Goal: Check status: Check status

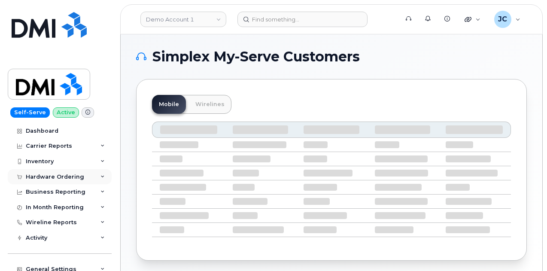
click at [67, 175] on div "Hardware Ordering" at bounding box center [55, 176] width 58 height 7
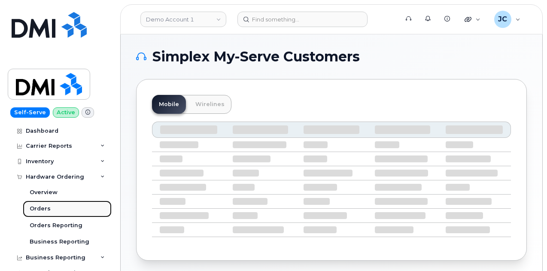
click at [39, 209] on div "Orders" at bounding box center [40, 209] width 21 height 8
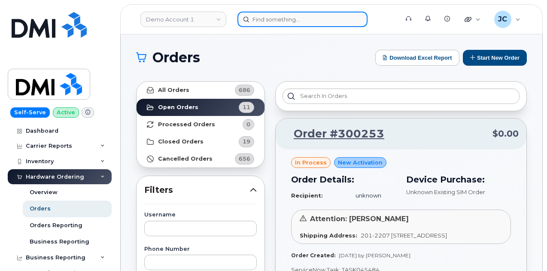
click at [267, 21] on input at bounding box center [302, 19] width 130 height 15
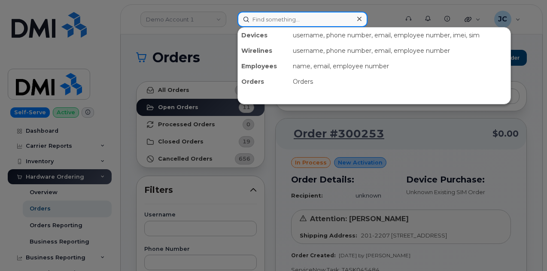
paste input "Order 299699"
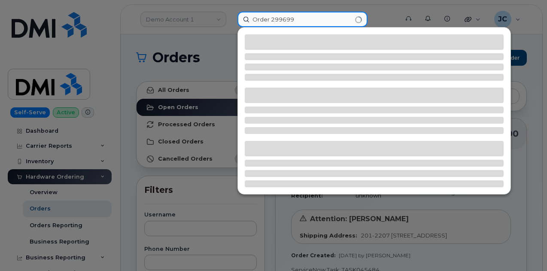
click at [272, 19] on input "Order 299699" at bounding box center [302, 19] width 130 height 15
click at [270, 19] on input "Order 299699" at bounding box center [302, 19] width 130 height 15
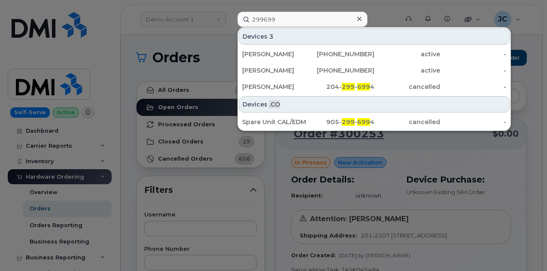
click at [435, 20] on div at bounding box center [273, 135] width 547 height 271
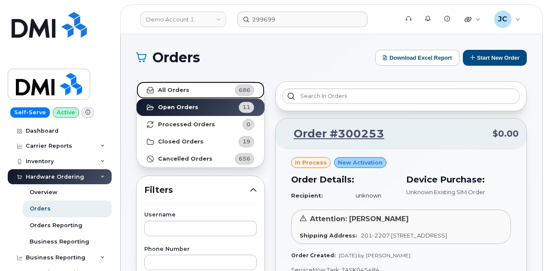
click at [179, 87] on strong "All Orders" at bounding box center [173, 90] width 31 height 7
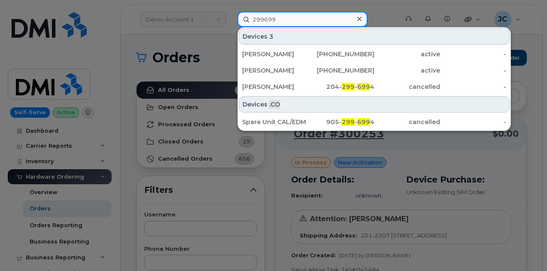
click at [325, 18] on input "299699" at bounding box center [302, 19] width 130 height 15
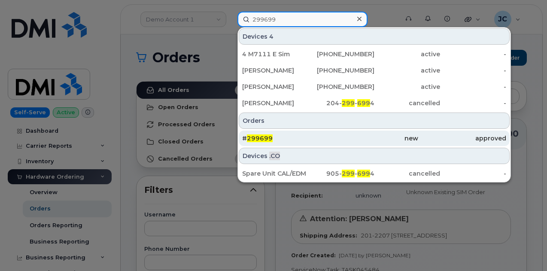
type input "299699"
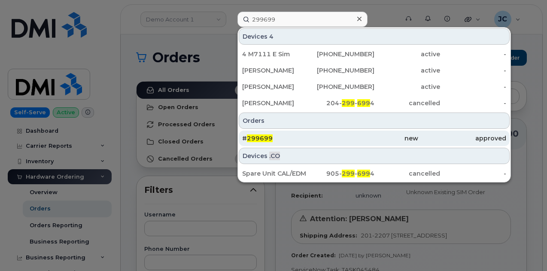
click at [262, 135] on span "299699" at bounding box center [260, 138] width 26 height 8
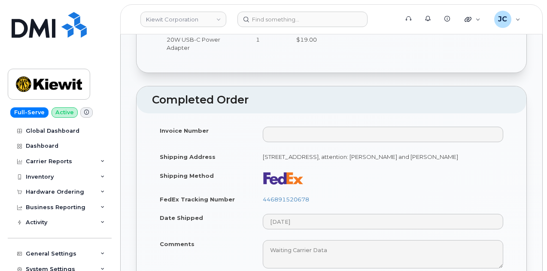
scroll to position [472, 0]
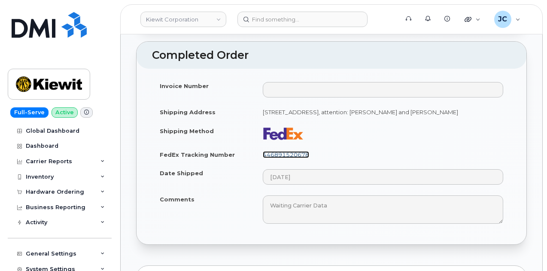
click at [276, 158] on link "446891520678" at bounding box center [286, 154] width 46 height 7
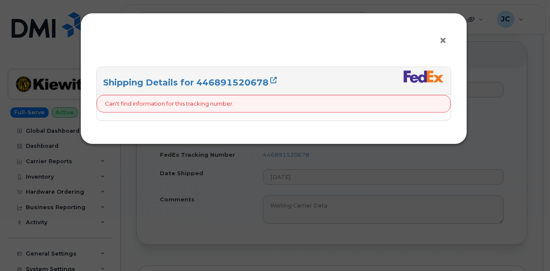
click at [447, 41] on span "×" at bounding box center [443, 41] width 8 height 16
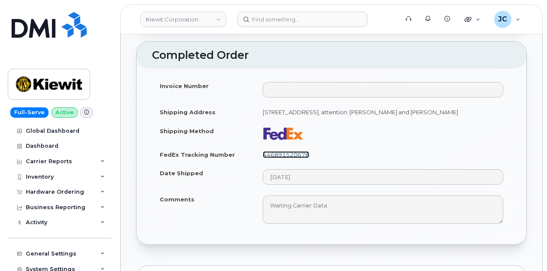
click at [294, 158] on link "446891520678" at bounding box center [286, 154] width 46 height 7
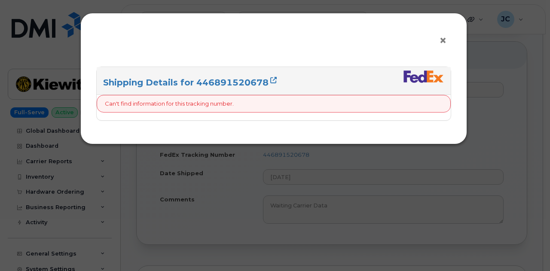
click at [447, 42] on button "×" at bounding box center [445, 40] width 12 height 13
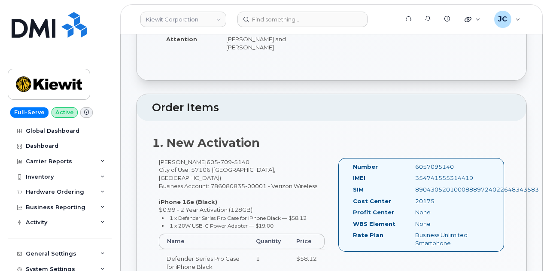
scroll to position [129, 0]
